Goal: Task Accomplishment & Management: Complete application form

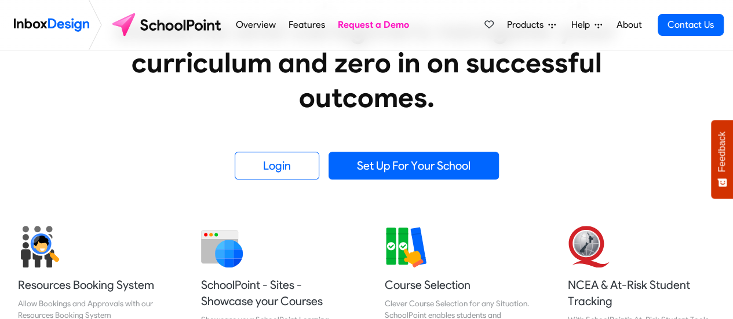
scroll to position [222, 0]
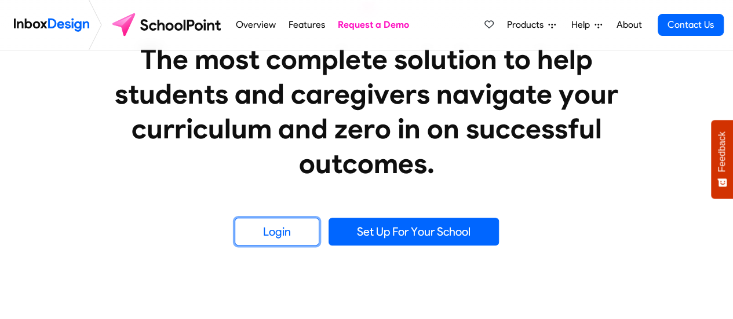
click at [271, 236] on link "Login" at bounding box center [277, 232] width 85 height 28
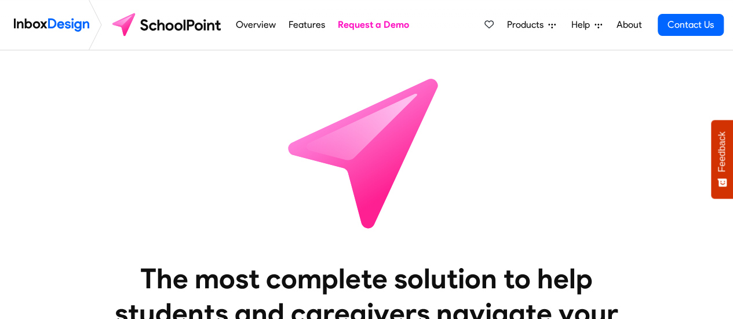
scroll to position [0, 0]
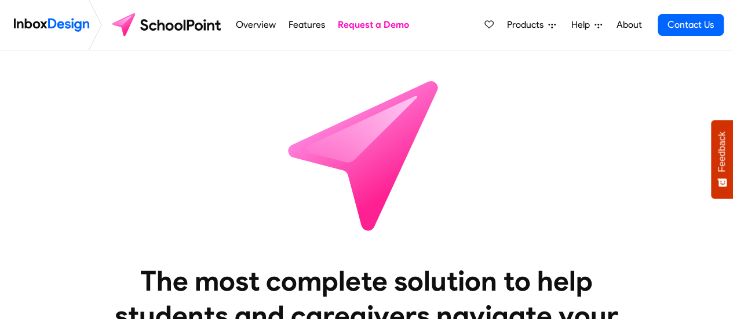
click at [180, 14] on img at bounding box center [168, 25] width 122 height 28
click at [352, 21] on link "Request a Demo" at bounding box center [374, 24] width 78 height 23
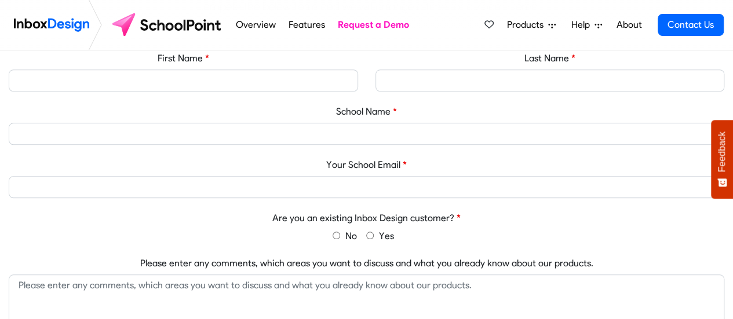
scroll to position [549, 0]
